Goal: Find specific page/section: Find specific page/section

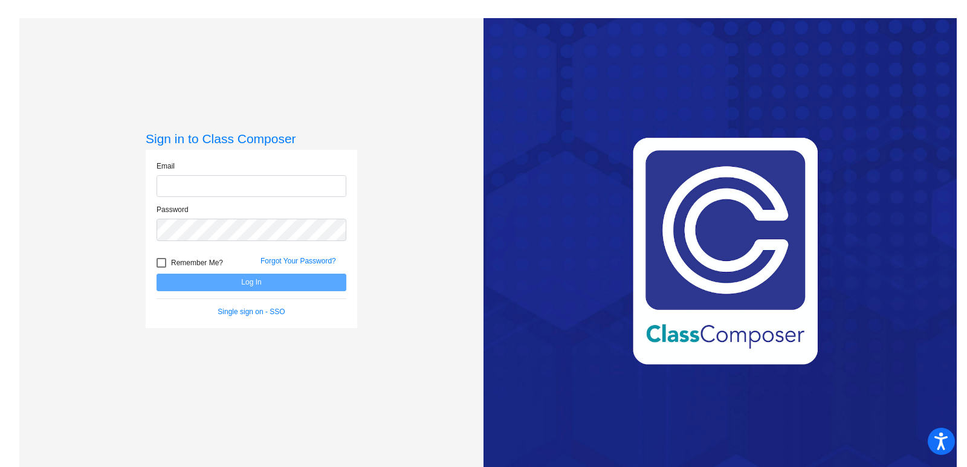
type input "[EMAIL_ADDRESS][DOMAIN_NAME]"
click at [196, 283] on button "Log In" at bounding box center [251, 283] width 190 height 18
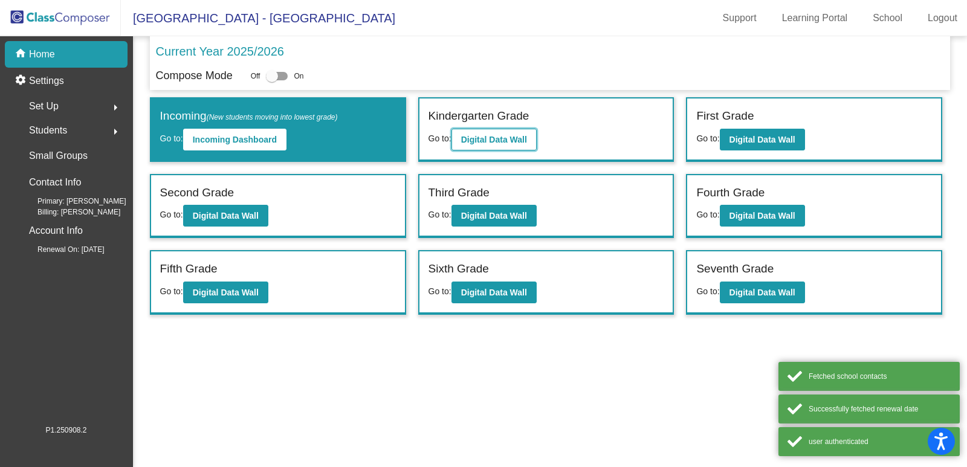
click at [476, 135] on b "Digital Data Wall" at bounding box center [494, 140] width 66 height 10
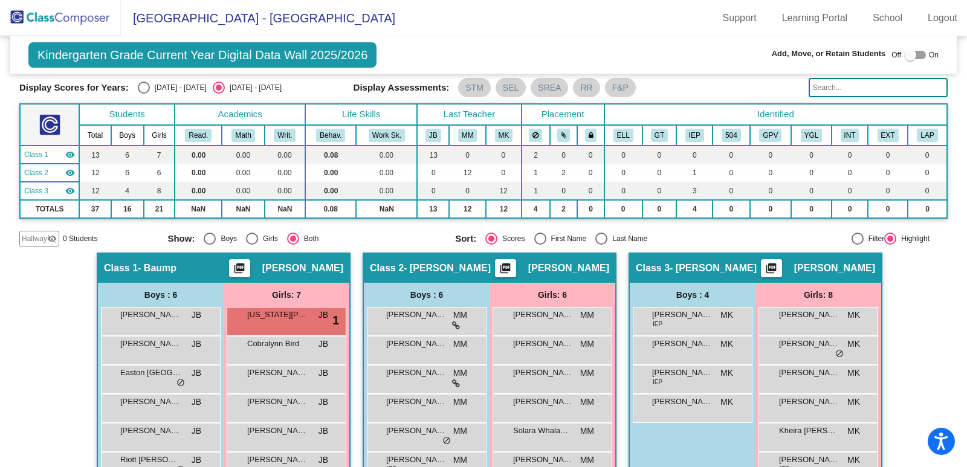
scroll to position [60, 0]
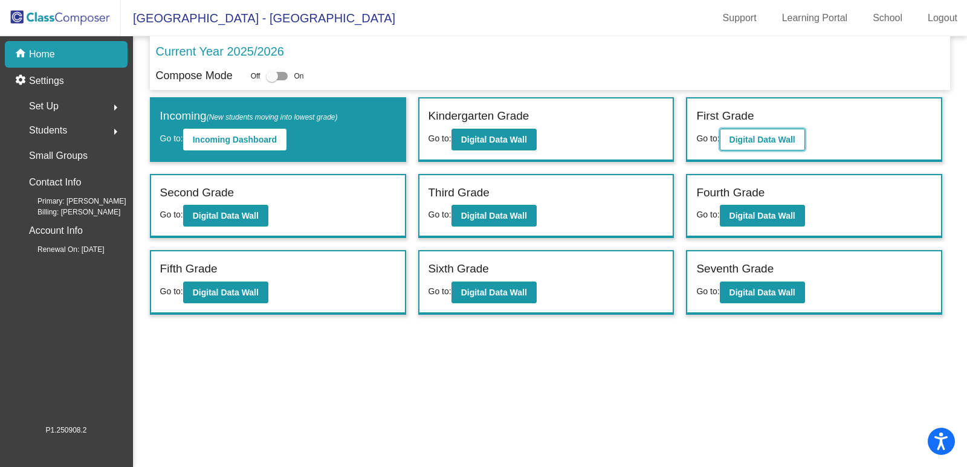
click at [770, 138] on b "Digital Data Wall" at bounding box center [762, 140] width 66 height 10
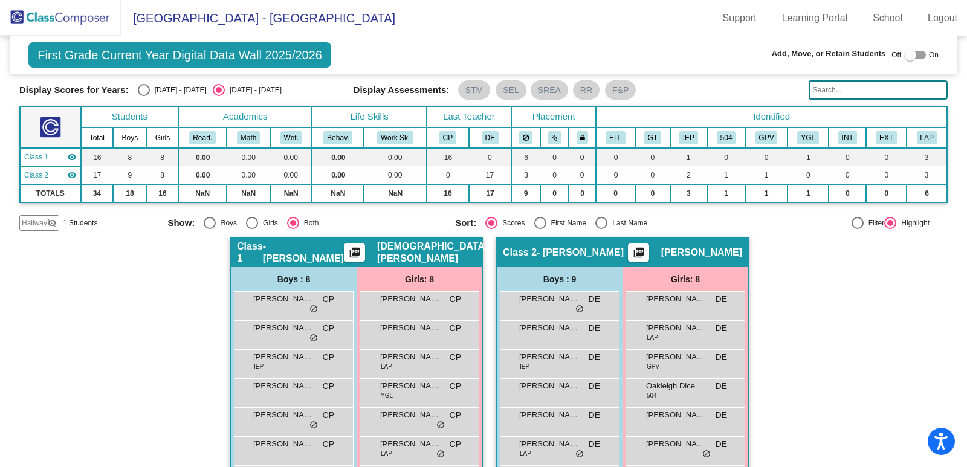
scroll to position [21, 0]
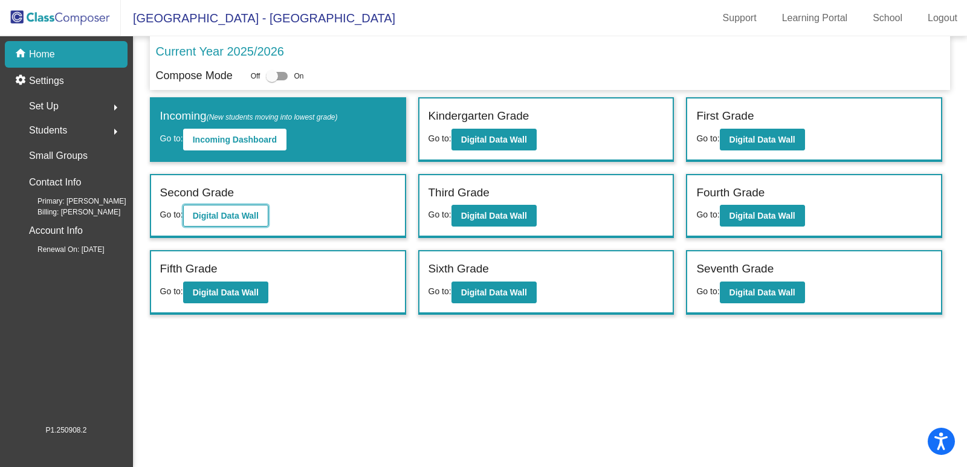
click at [234, 211] on b "Digital Data Wall" at bounding box center [226, 216] width 66 height 10
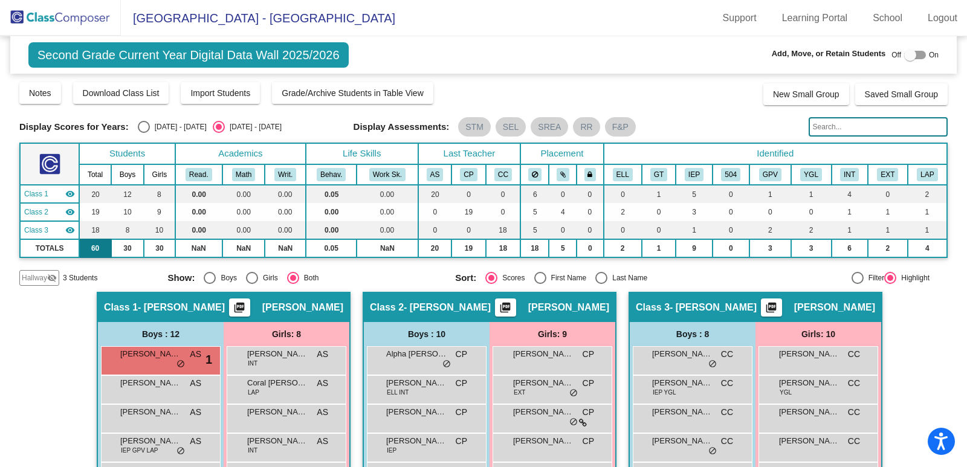
click at [96, 249] on td "60" at bounding box center [94, 248] width 31 height 18
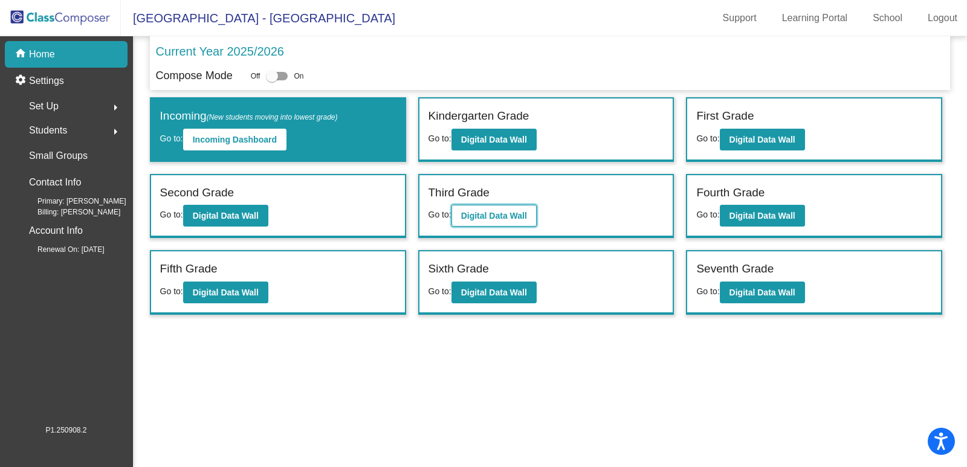
click at [479, 209] on button "Digital Data Wall" at bounding box center [493, 216] width 85 height 22
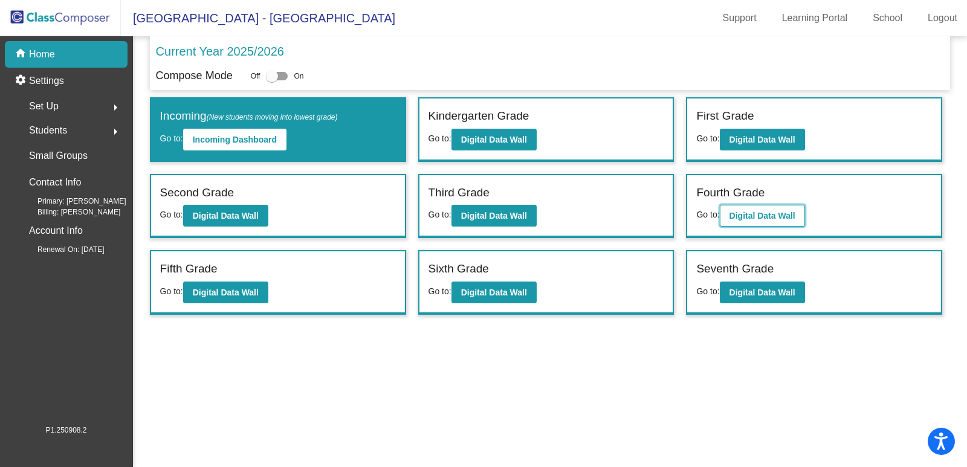
click at [743, 223] on button "Digital Data Wall" at bounding box center [762, 216] width 85 height 22
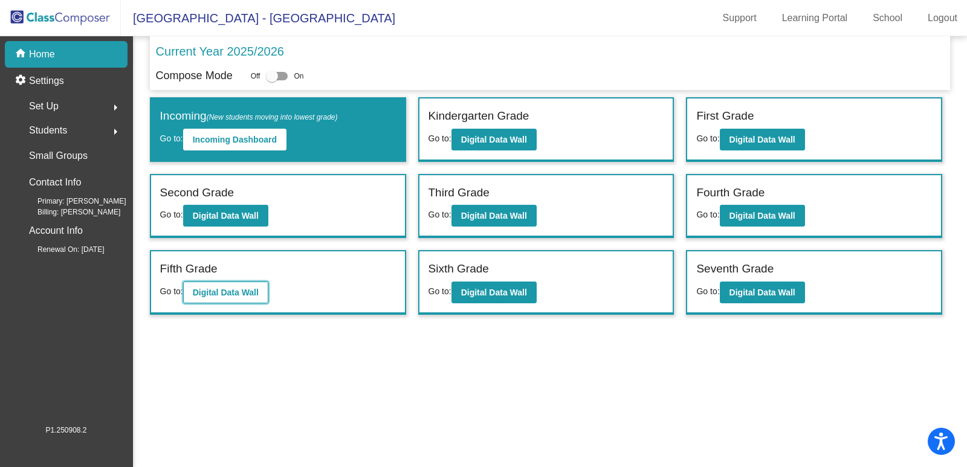
click at [241, 296] on b "Digital Data Wall" at bounding box center [226, 293] width 66 height 10
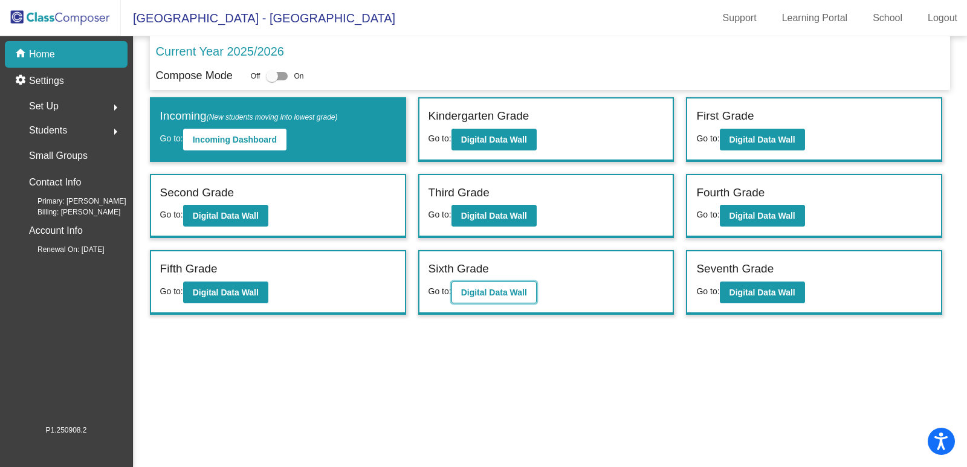
click at [493, 286] on button "Digital Data Wall" at bounding box center [493, 293] width 85 height 22
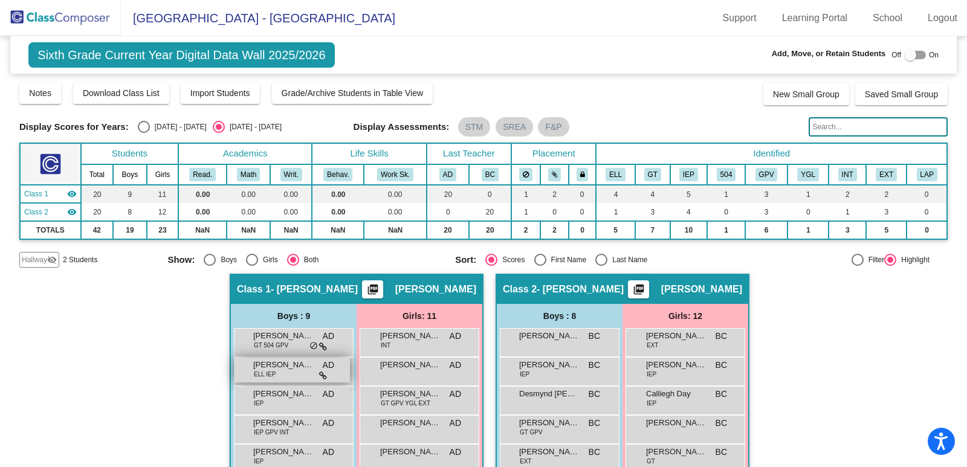
click at [321, 377] on icon at bounding box center [323, 376] width 8 height 8
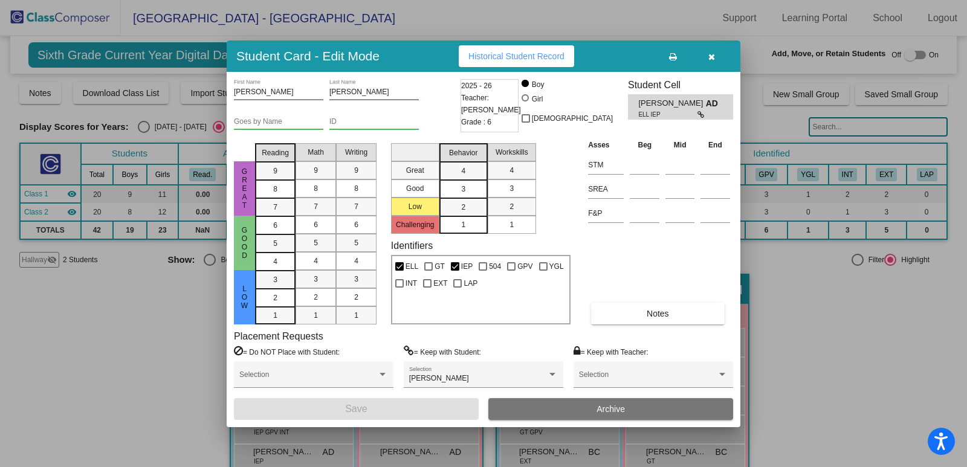
click at [712, 57] on icon "button" at bounding box center [711, 57] width 7 height 8
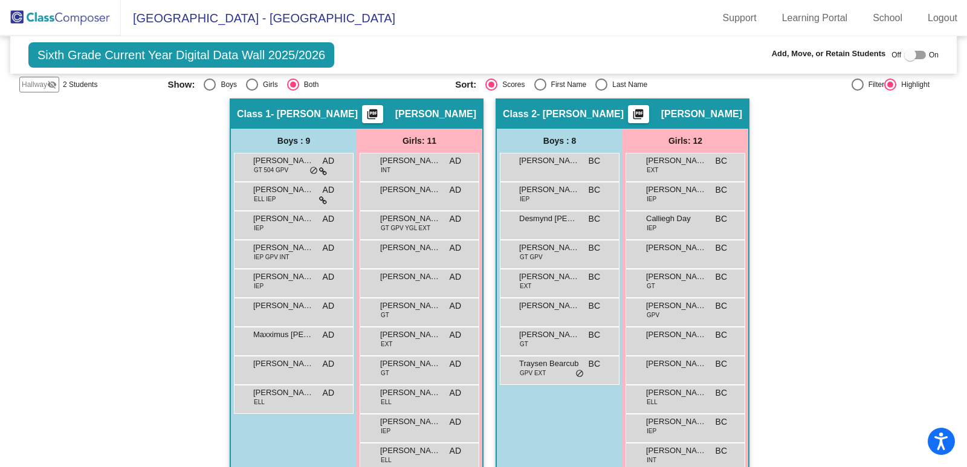
scroll to position [228, 0]
